Goal: Communication & Community: Answer question/provide support

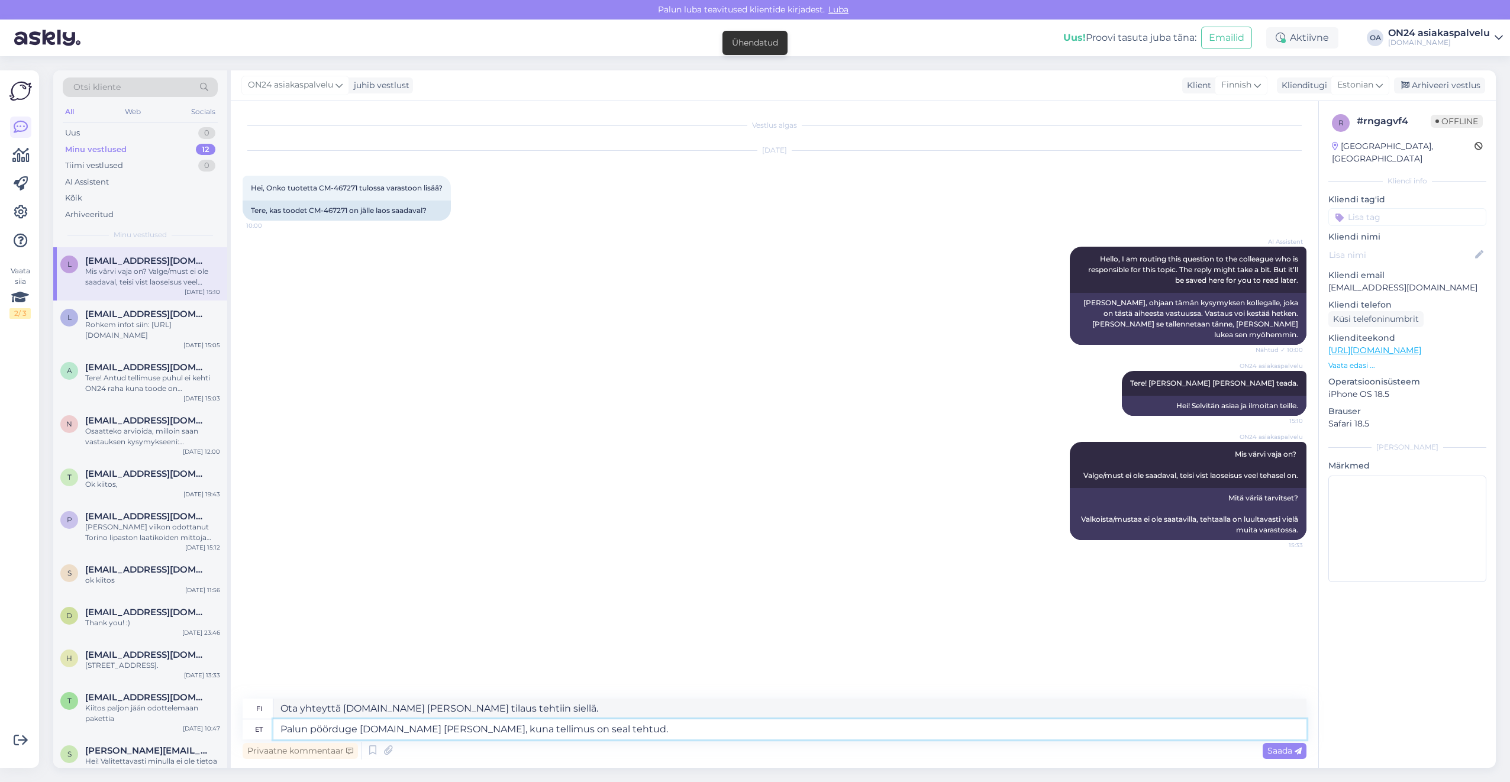
click at [616, 728] on textarea "Palun pöörduge [DOMAIN_NAME] [PERSON_NAME], kuna tellimus on seal tehtud." at bounding box center [789, 730] width 1033 height 20
drag, startPoint x: 627, startPoint y: 728, endPoint x: 240, endPoint y: 723, distance: 387.6
click at [240, 723] on div "Vestlus algas [DATE] Hei, Onko tuotetta CM-467271 tulossa varastoon lisää? 10:0…" at bounding box center [775, 434] width 1088 height 667
type textarea "Täname kirja eest! Tellimus tühistatud."
drag, startPoint x: 446, startPoint y: 710, endPoint x: 213, endPoint y: 698, distance: 232.9
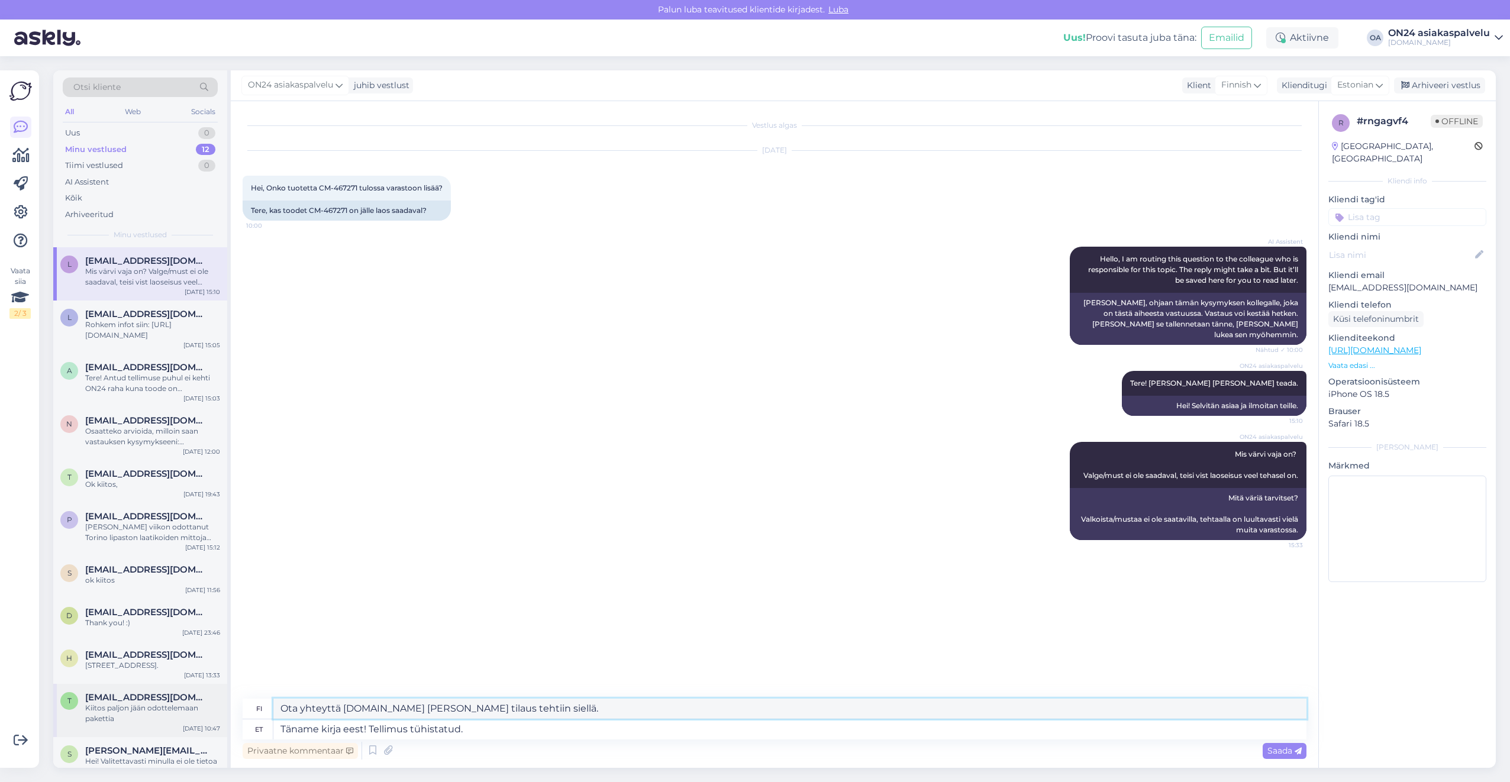
click at [213, 698] on div "Otsi kliente All Web Socials Uus 0 Minu vestlused 12 Tiimi vestlused 0 AI Assis…" at bounding box center [774, 419] width 1443 height 698
type textarea "Kiitos kirjeestäsi! Tilaus peruttu."
click at [489, 746] on div "Privaatne kommentaar Saada" at bounding box center [775, 751] width 1064 height 22
click at [489, 730] on textarea "Täname kirja eest! Tellimus tühistatud." at bounding box center [789, 730] width 1033 height 20
drag, startPoint x: 489, startPoint y: 730, endPoint x: 382, endPoint y: 732, distance: 107.1
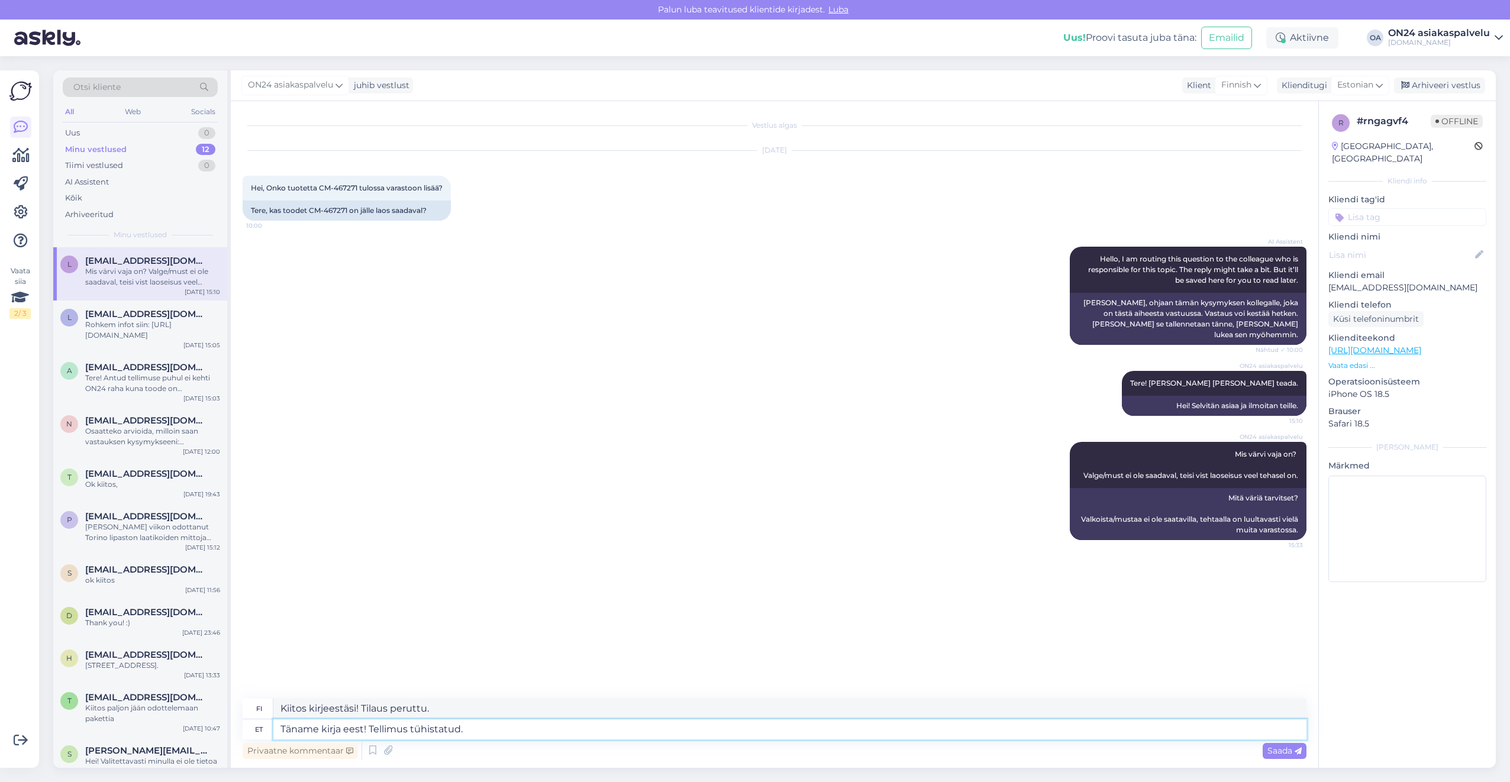
click at [382, 732] on textarea "Täname kirja eest! Tellimus tühistatud." at bounding box center [789, 730] width 1033 height 20
type textarea "Täname kirja eest! Paraku antud toode ei ole enam saadaval."
click at [633, 703] on textarea "Kiitos kirjeestäsi! Valitettavasti tätä tuotetta ei ole enää saatavilla." at bounding box center [789, 709] width 1033 height 20
click at [627, 708] on textarea "Kiitos kirjeestäsi! Valitettavasti tätä tuotetta ei ole enää saatavilla." at bounding box center [789, 709] width 1033 height 20
drag, startPoint x: 642, startPoint y: 713, endPoint x: 266, endPoint y: 708, distance: 376.4
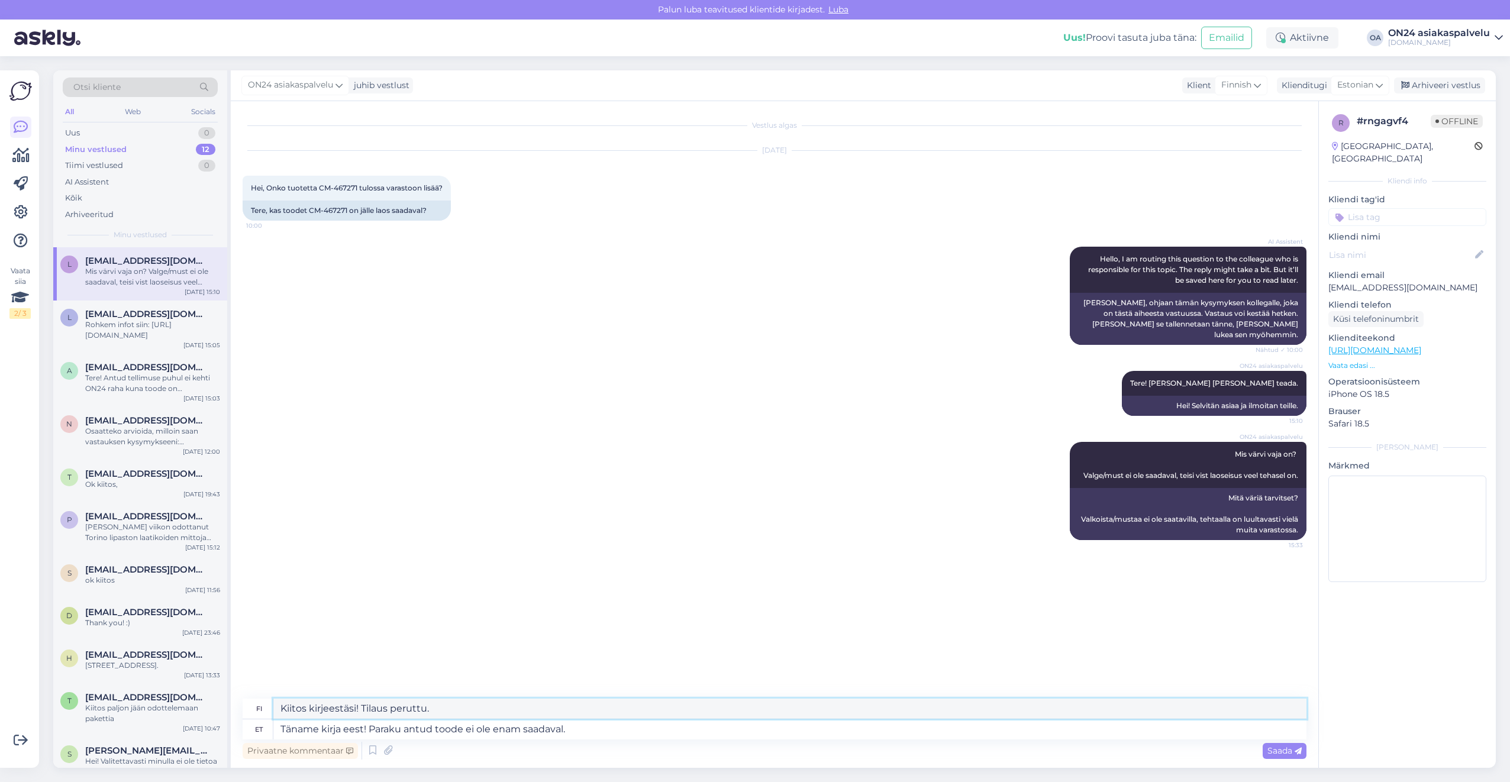
click at [266, 708] on div "fi Kiitos kirjeestäsi! Valitettavasti tätä tuotetta ei ole enää saatavilla." at bounding box center [775, 709] width 1064 height 21
type textarea "Kiitos kirjeestäsi! Valitettavasti tätä tuotetta ei ole enää saatavilla."
click at [598, 709] on textarea "Kiitos kirjeestäsi! Valitettavasti tätä tuotetta ei ole enää saatavilla." at bounding box center [789, 709] width 1033 height 20
drag, startPoint x: 589, startPoint y: 731, endPoint x: 371, endPoint y: 733, distance: 218.4
click at [371, 733] on textarea "Täname kirja eest! Paraku antud toode ei ole enam saadaval." at bounding box center [789, 730] width 1033 height 20
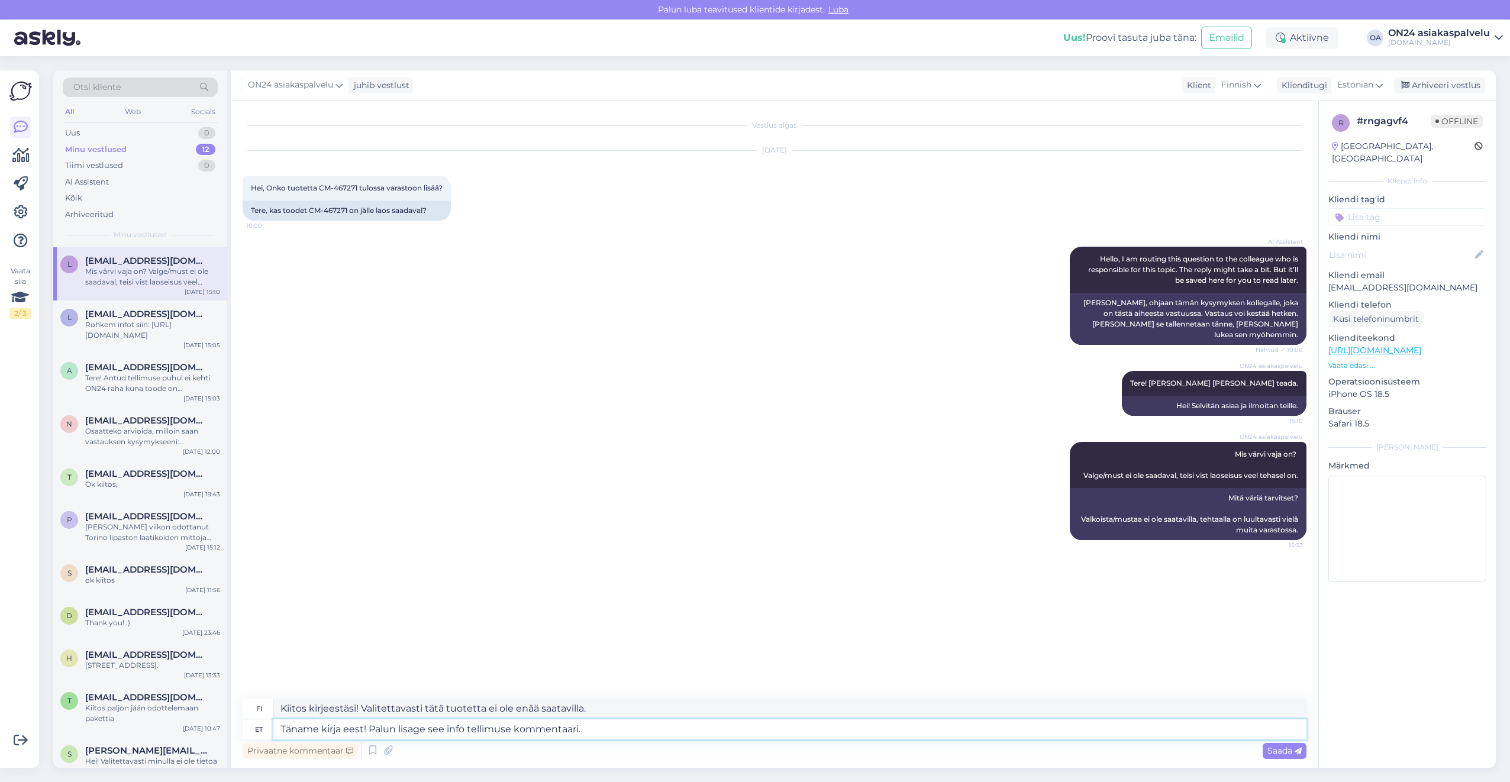
type textarea "Täname kirja eest! Palun lisage see info tellimuse kommentaari."
click at [653, 707] on textarea "Kiitos kirjeestäsi! Kirjoitathan nämä tiedot tilauksen kommenttikenttään." at bounding box center [789, 709] width 1033 height 20
drag, startPoint x: 661, startPoint y: 707, endPoint x: 254, endPoint y: 705, distance: 407.1
click at [254, 705] on div "fi Kiitos kirjeestäsi! Kirjoitathan nämä tiedot tilauksen kommenttikenttään." at bounding box center [775, 709] width 1064 height 21
click at [647, 708] on textarea "Kiitos kirjeestäsi! Kirjoitathan nämä tiedot tilauksen kommenttikenttään." at bounding box center [789, 709] width 1033 height 20
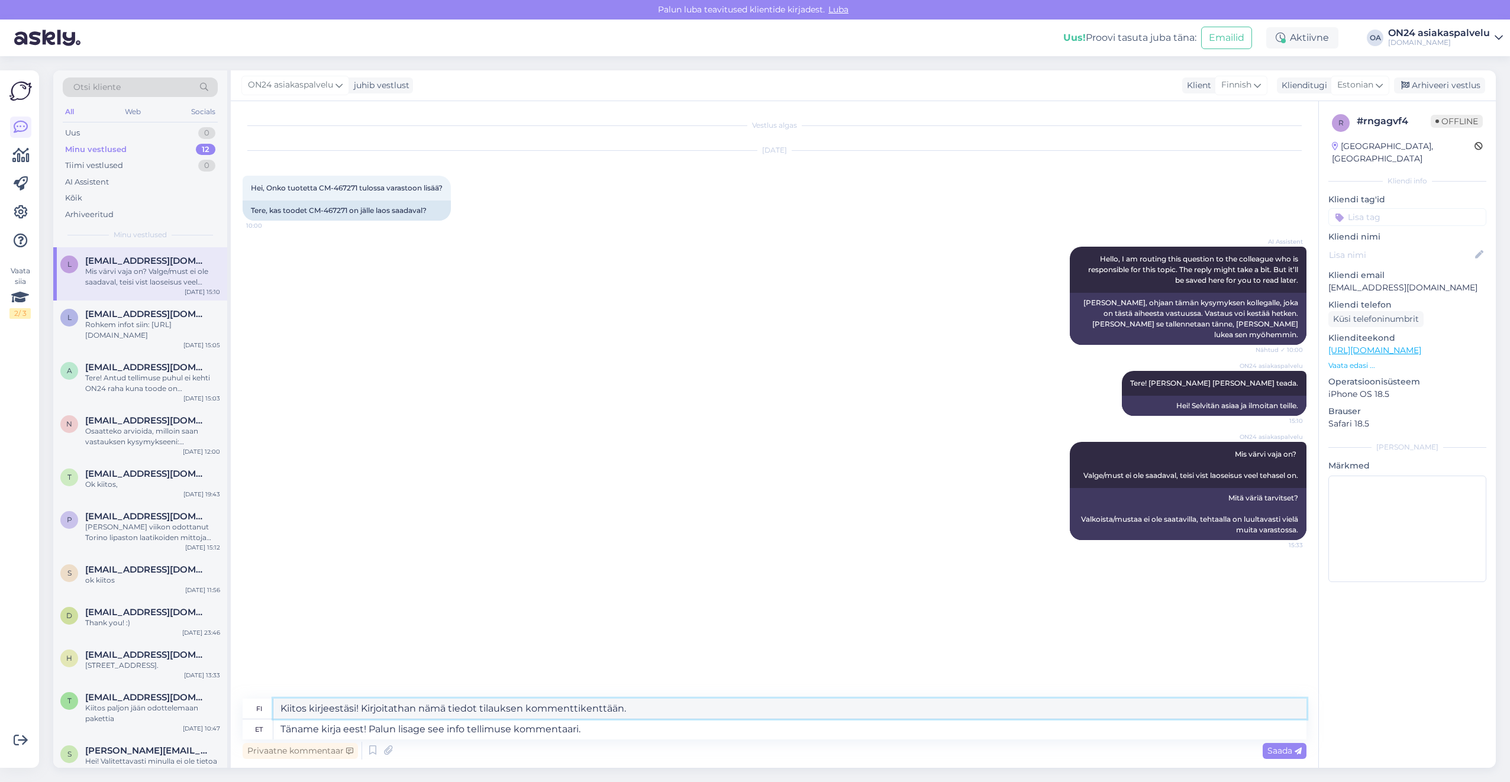
drag, startPoint x: 645, startPoint y: 708, endPoint x: 364, endPoint y: 715, distance: 281.2
click at [364, 715] on textarea "Kiitos kirjeestäsi! Kirjoitathan nämä tiedot tilauksen kommenttikenttään." at bounding box center [789, 709] width 1033 height 20
drag, startPoint x: 640, startPoint y: 714, endPoint x: 363, endPoint y: 712, distance: 277.5
click at [363, 712] on textarea "Kiitos kirjeestäsi! Saatsime päringu ja palusime telefoninumbri ära muuta." at bounding box center [789, 709] width 1033 height 20
type textarea "Kiitos kirjeestäsi!"
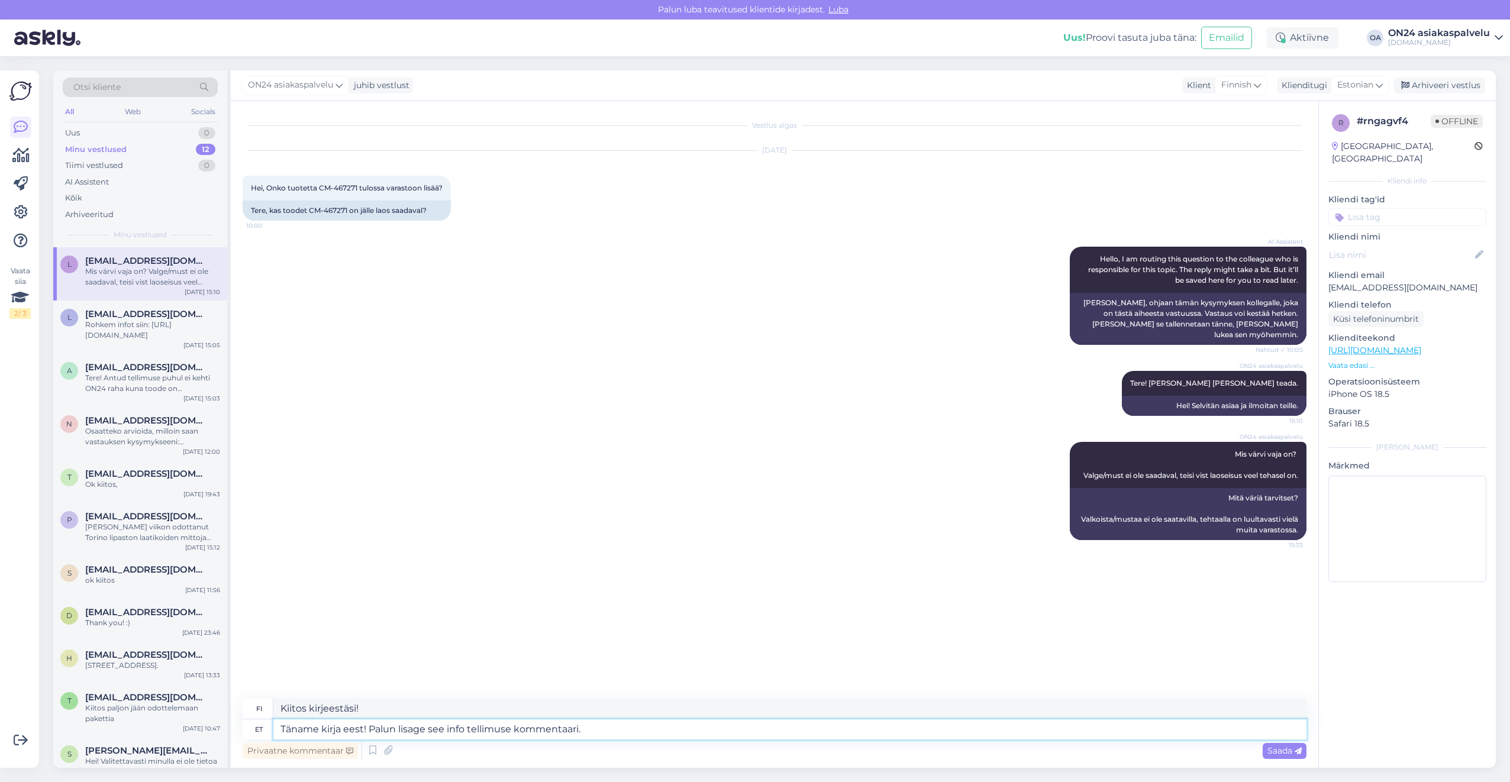
click at [608, 726] on textarea "Täname kirja eest! Palun lisage see info tellimuse kommentaari." at bounding box center [789, 730] width 1033 height 20
drag, startPoint x: 623, startPoint y: 736, endPoint x: 368, endPoint y: 734, distance: 254.5
click at [368, 734] on textarea "Täname kirja eest! Palun lisage see info tellimuse kommentaari." at bounding box center [789, 730] width 1033 height 20
paste textarea "Saatsime päringu ja palusime telefoninumbri ära muuta"
type textarea "Täname kirja eest! Saatsime päringu ja palusime telefoninumbri ära muuta."
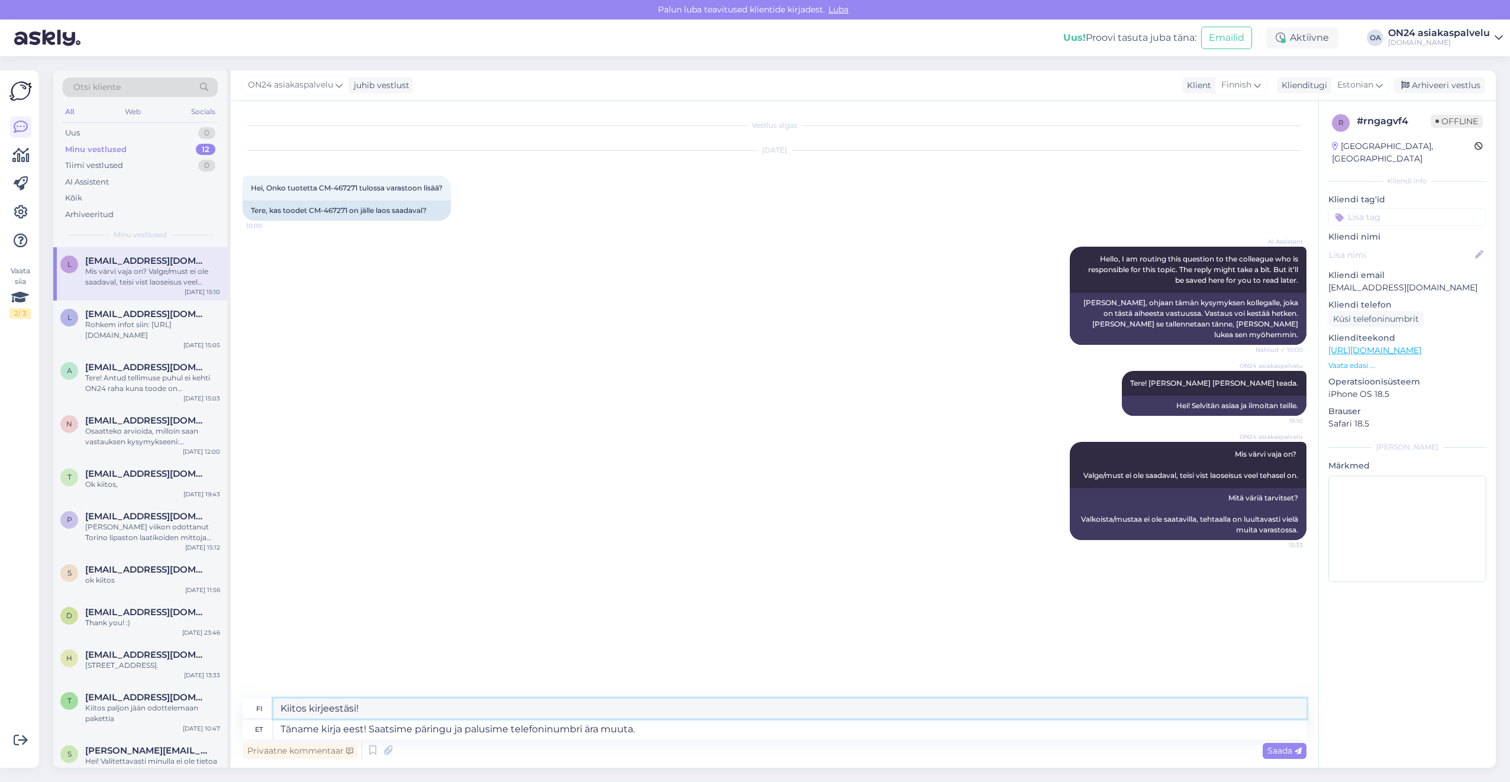
click at [395, 712] on textarea "Kiitos kirjeestäsi! Lähetimme pyynnön ja pyysimme puhelinnumeron vaihtoa." at bounding box center [789, 709] width 1033 height 20
type textarea "Kiitos kirjeestäsi! Lähetimme pyynnön ja pyysimme puhelinnumeron vaihtoa."
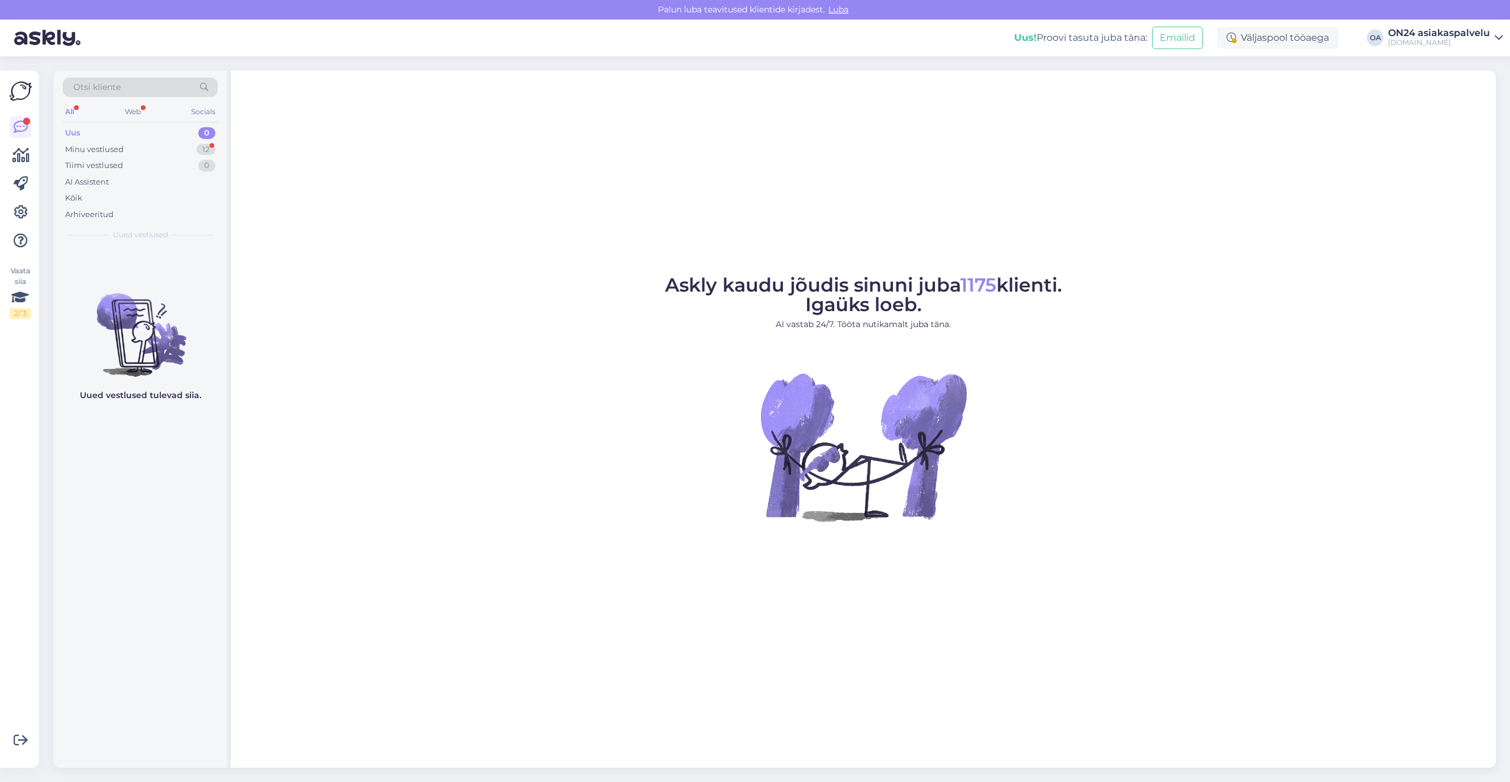
click at [138, 138] on div "Uus 0" at bounding box center [140, 133] width 155 height 17
click at [137, 144] on div "Minu vestlused 12" at bounding box center [140, 149] width 155 height 17
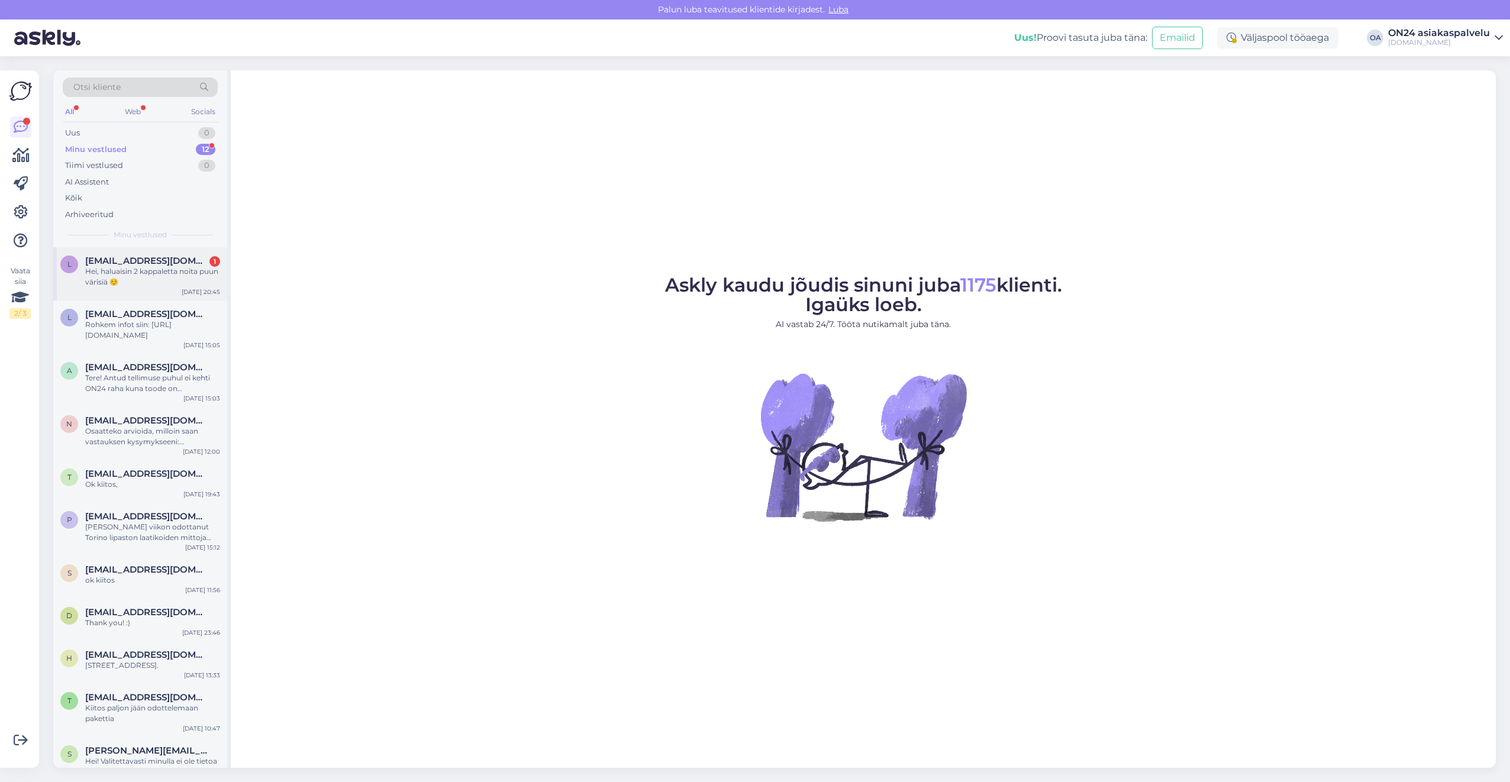
click at [146, 285] on div "Hei, haluaisin 2 kappaletta noita puun värisiä ☺️" at bounding box center [152, 276] width 135 height 21
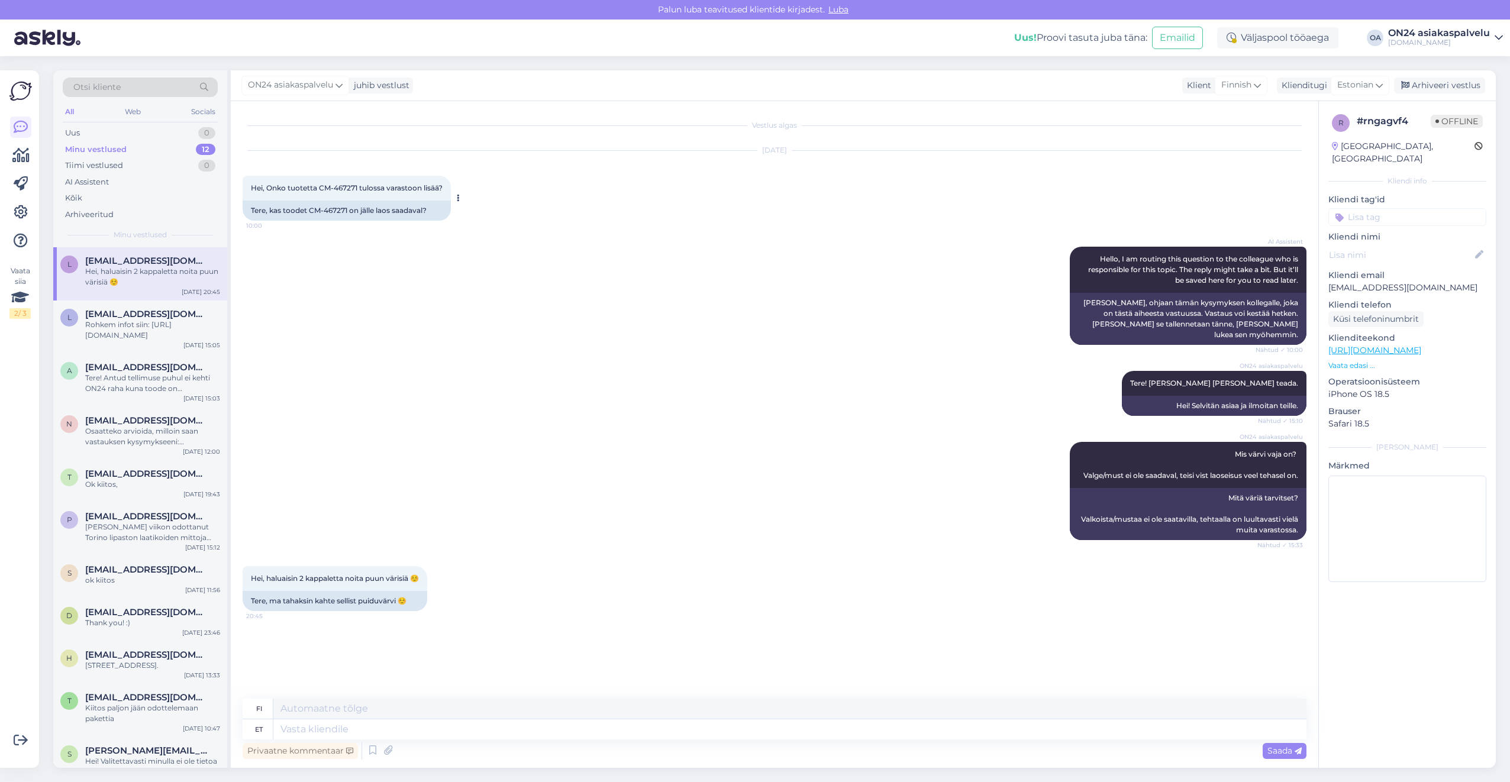
click at [335, 213] on div "Tere, kas toodet CM-467271 on jälle laos saadaval?" at bounding box center [347, 211] width 208 height 20
copy div "467271"
click at [311, 732] on textarea at bounding box center [789, 730] width 1033 height 20
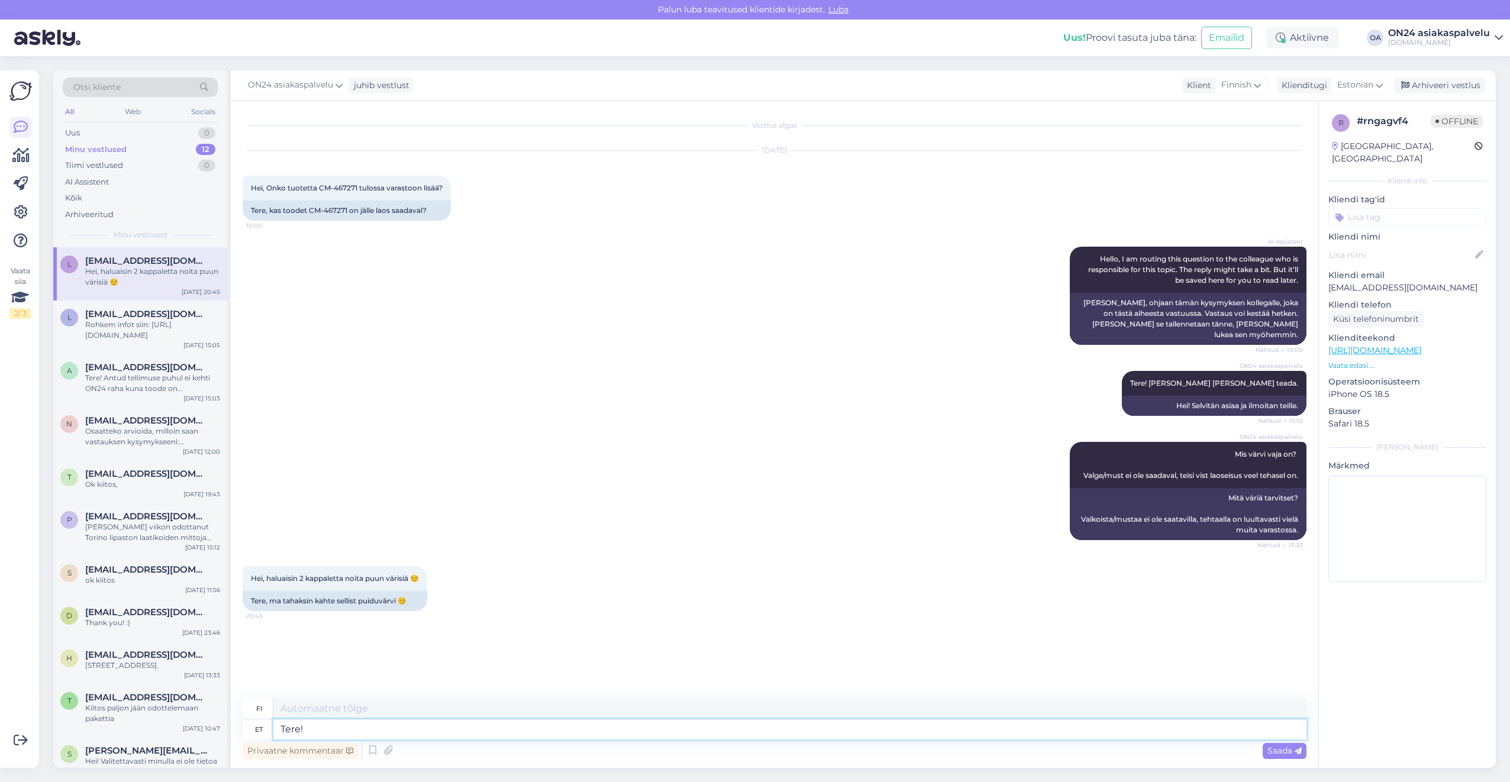
type textarea "Tere!"
type textarea "Hei!"
type textarea "Tere! Uurin, ka"
type textarea "Hei! Olen tutkimassa,"
type textarea "Tere! Uurin, kas p"
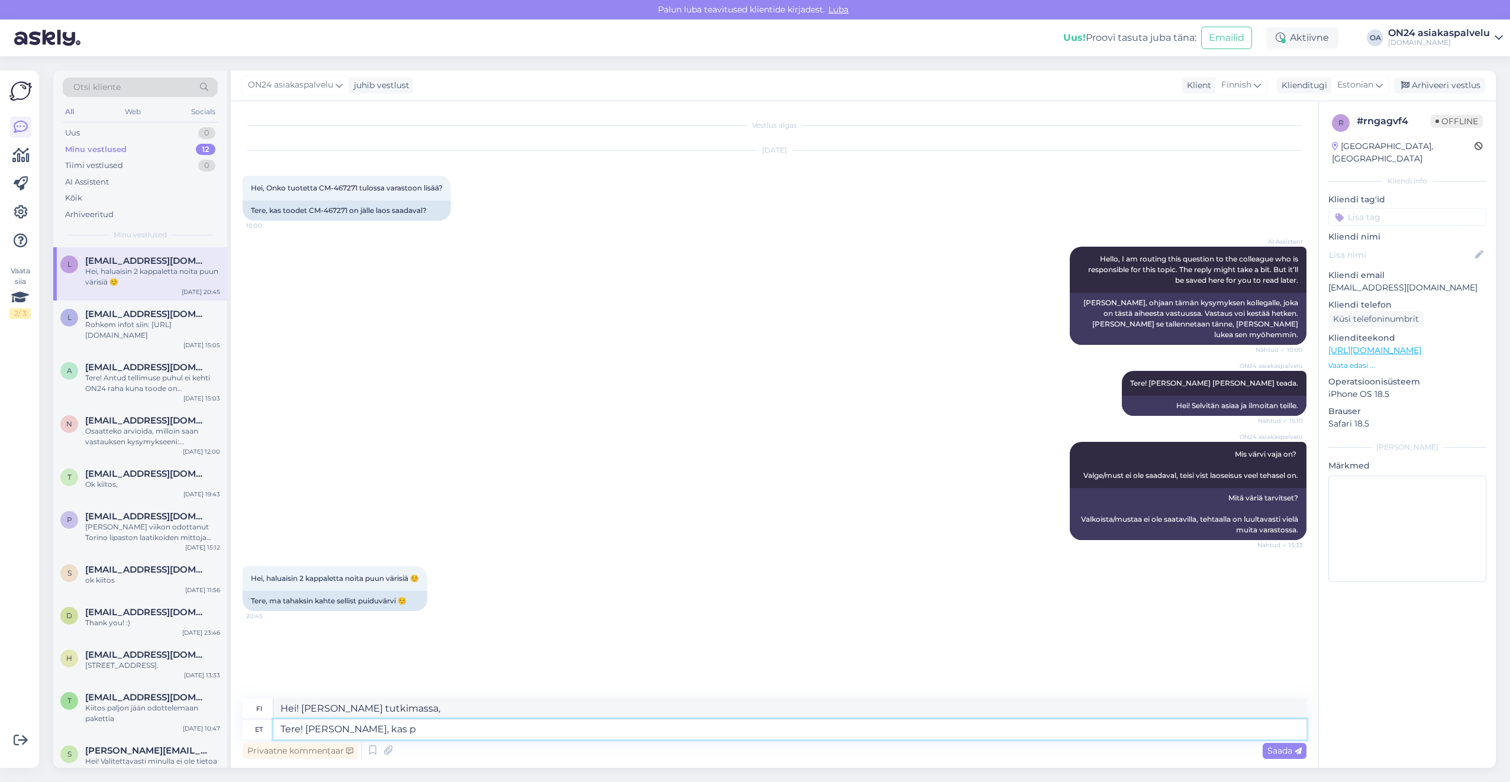
type textarea "Hei! Selvitän asiaa."
type textarea "Tere! Uurin, kas puiduvärvi o"
type textarea "Hei! Selvitän, sopiiko puusäilyke"
type textarea "Tere! Uurin, kas puiduvärvi on sa"
type textarea "Hei! Etsin puunsuojaa."
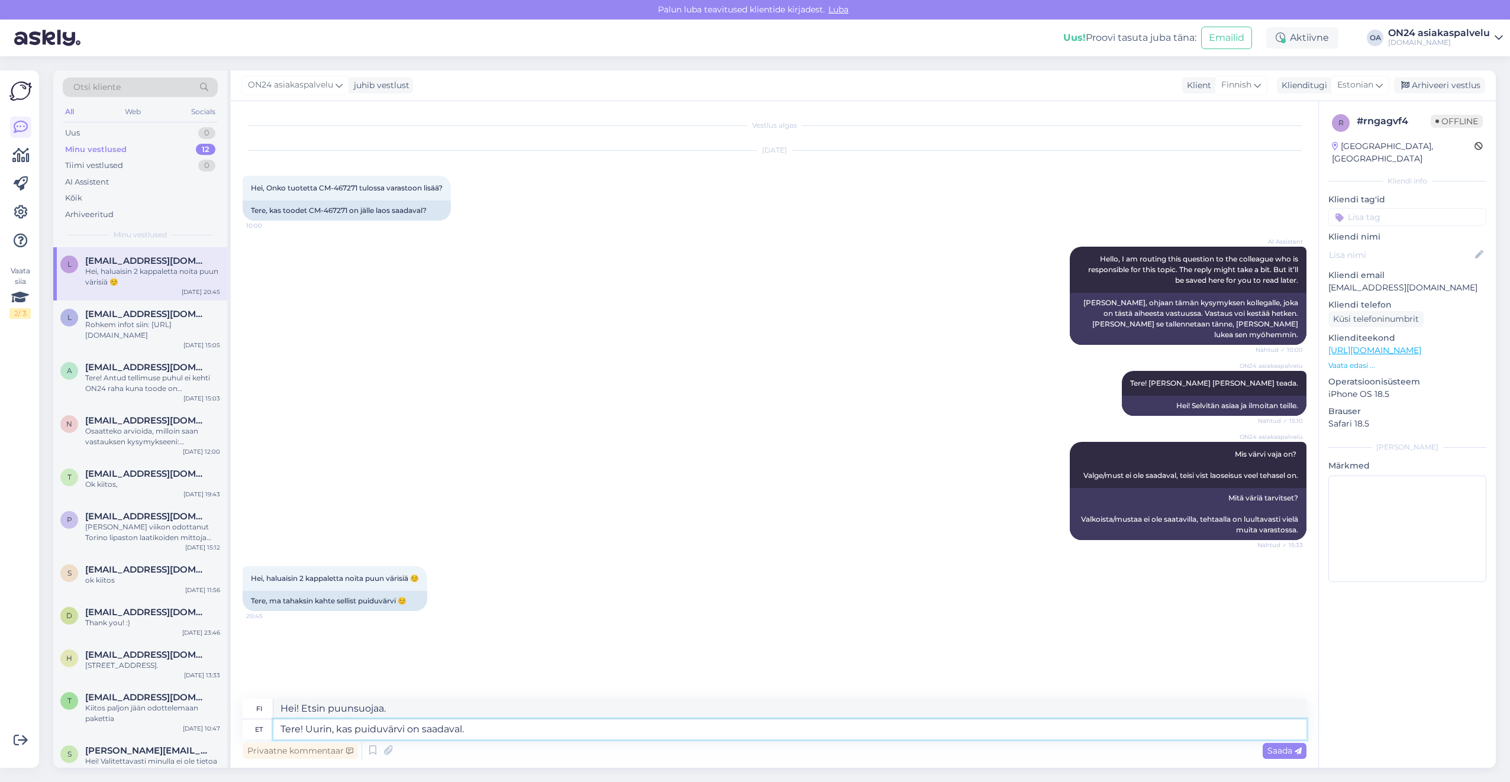
type textarea "Tere! Uurin, kas puiduvärvi on saadaval."
type textarea "Hei! Selvitän, onko saatavilla puunsuojaa."
